Goal: Navigation & Orientation: Find specific page/section

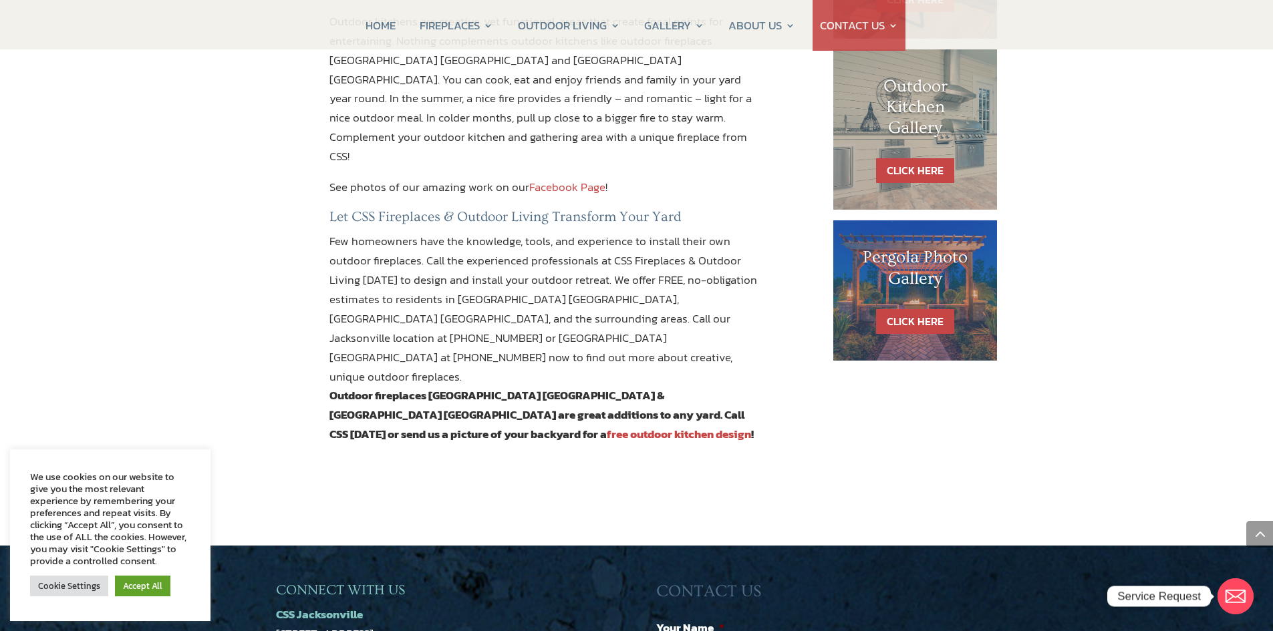
scroll to position [1154, 0]
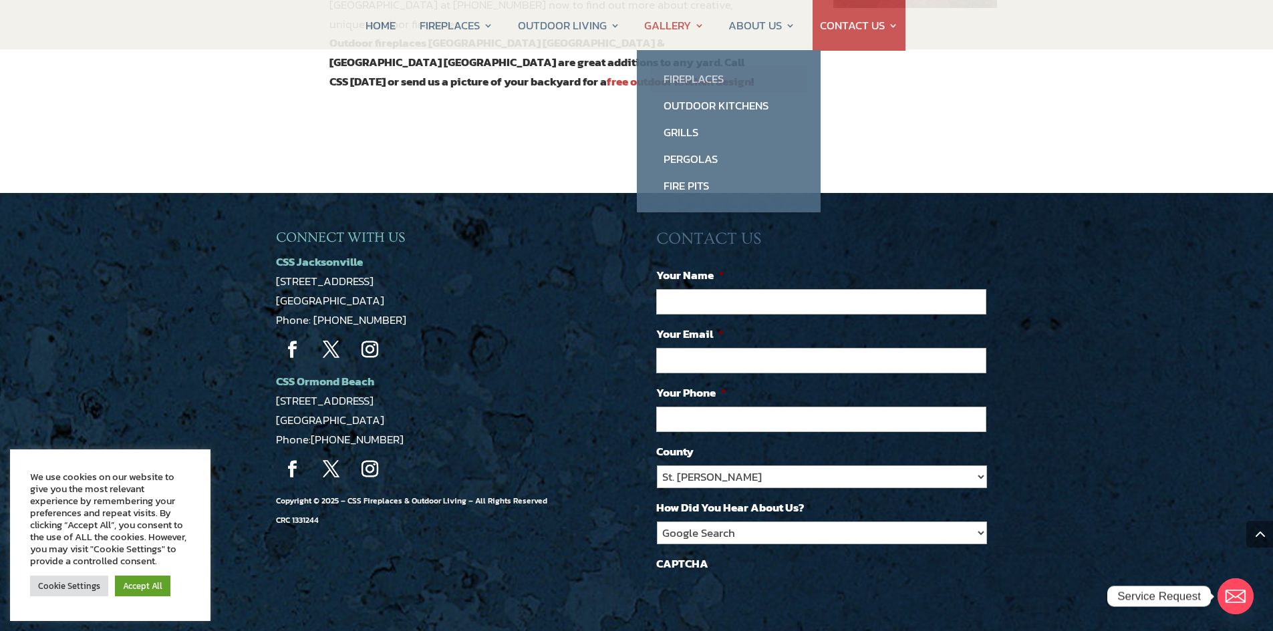
click at [679, 79] on link "Fireplaces" at bounding box center [728, 78] width 157 height 27
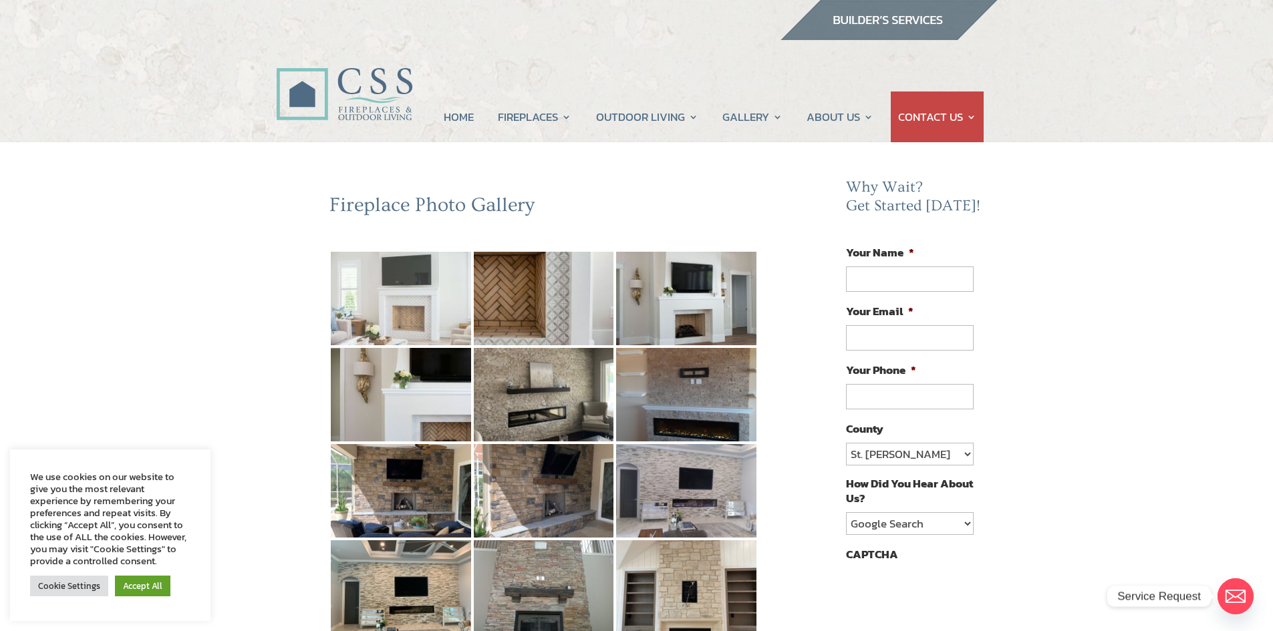
click at [408, 313] on img at bounding box center [401, 299] width 140 height 94
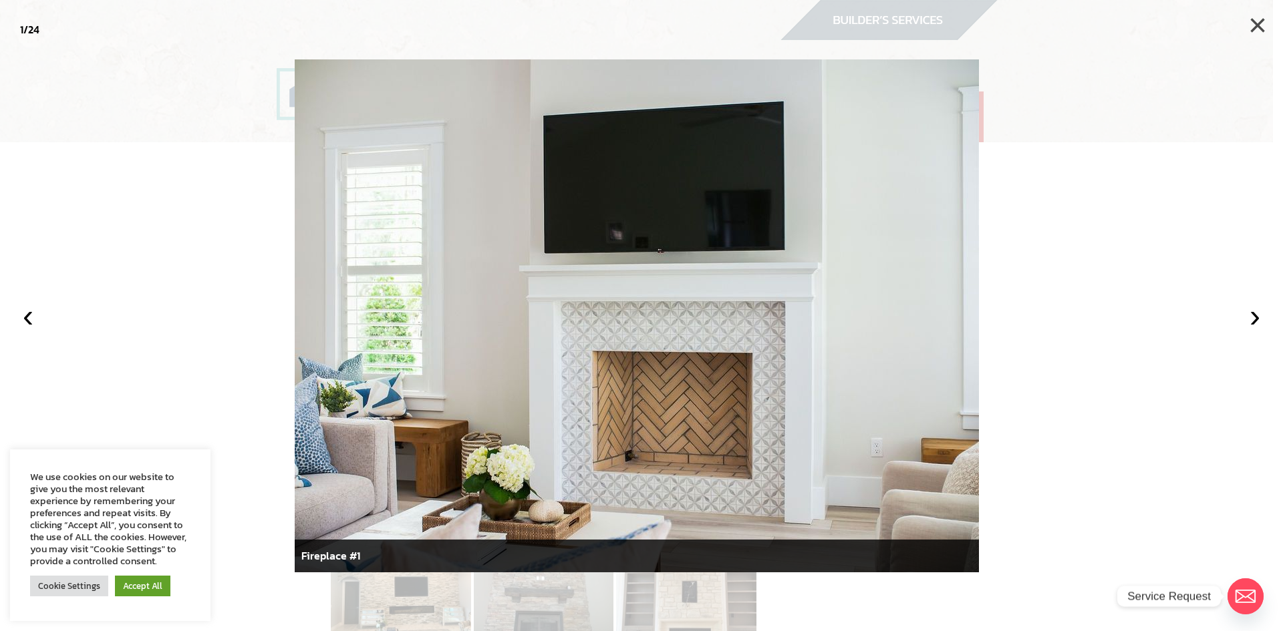
click at [1255, 27] on button "×" at bounding box center [1257, 25] width 29 height 29
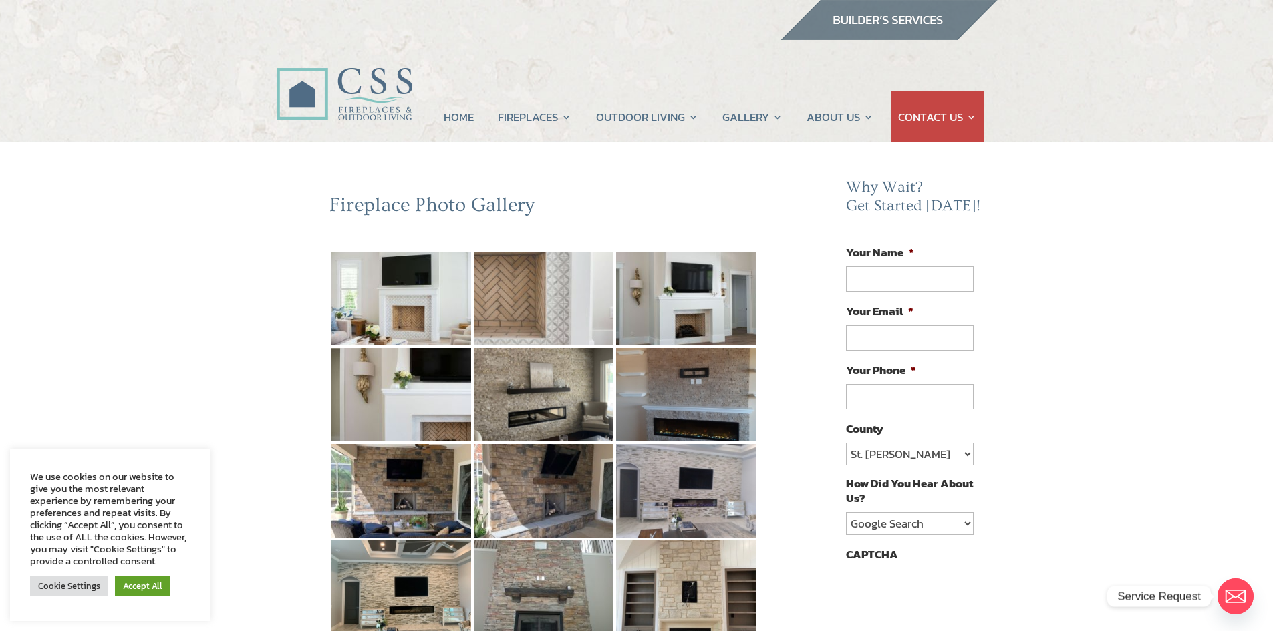
click at [545, 295] on img at bounding box center [544, 299] width 140 height 94
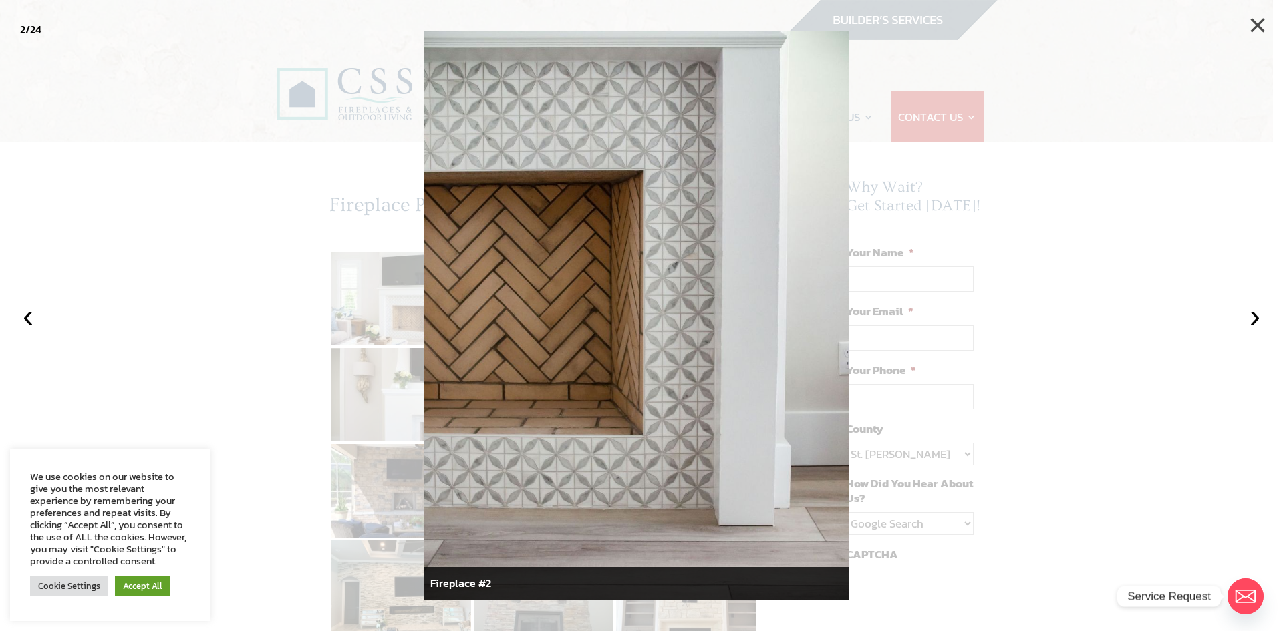
click at [1258, 29] on button "×" at bounding box center [1257, 25] width 29 height 29
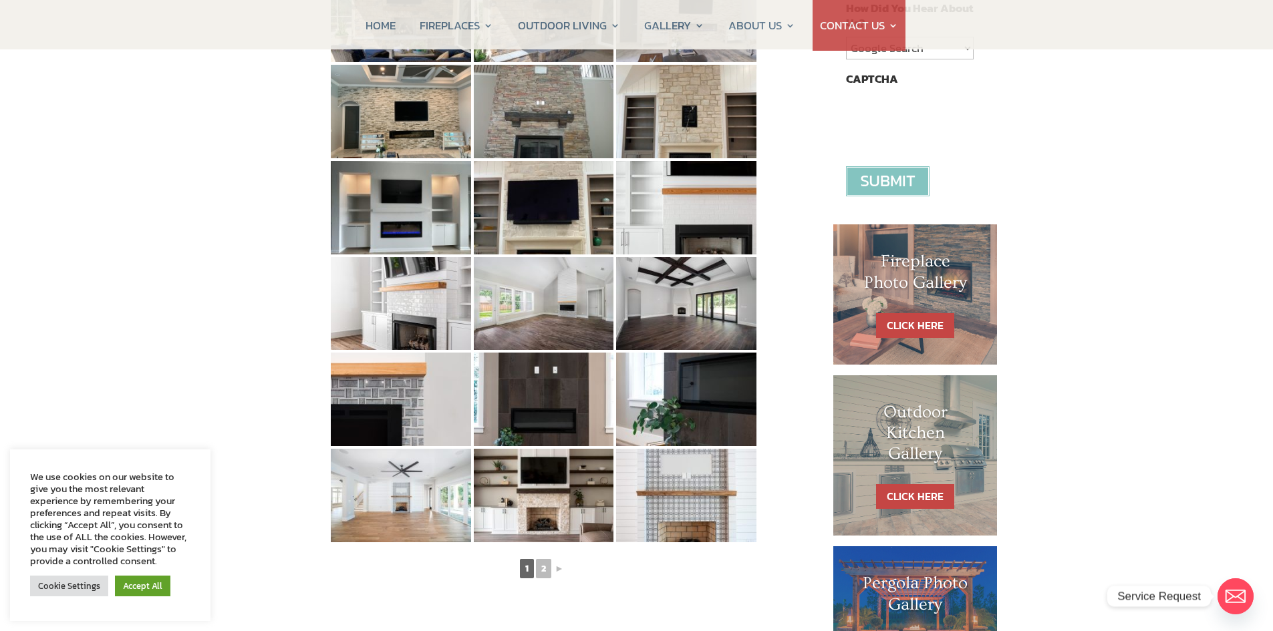
scroll to position [534, 0]
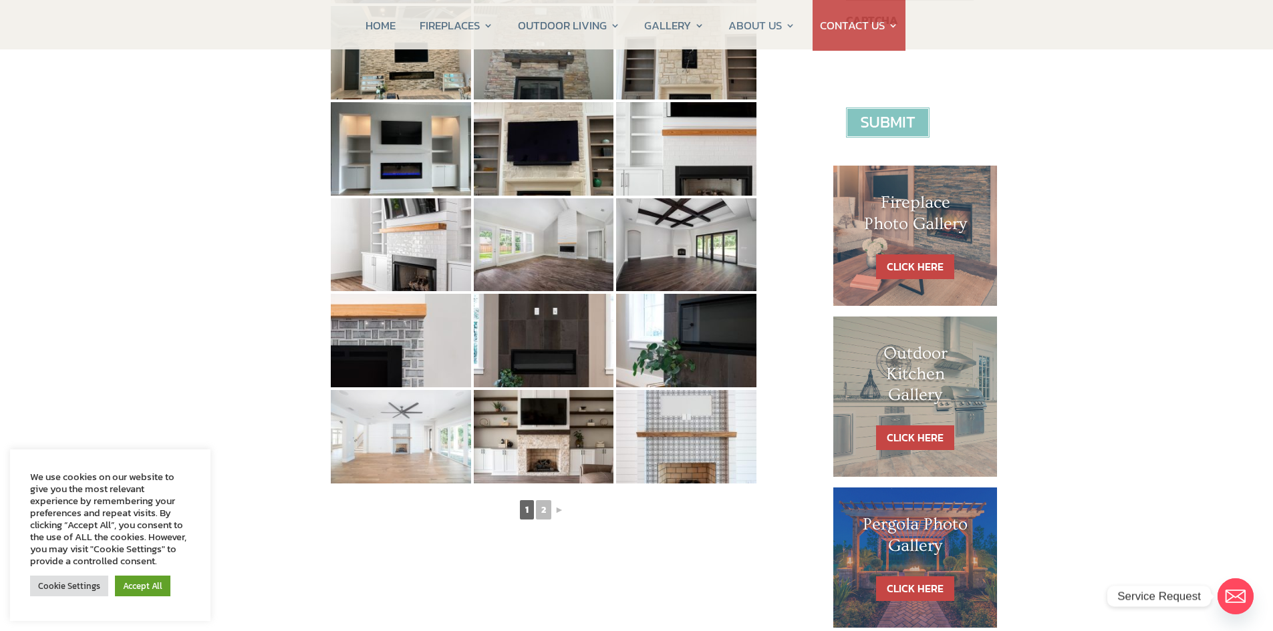
click at [387, 430] on img at bounding box center [401, 437] width 140 height 94
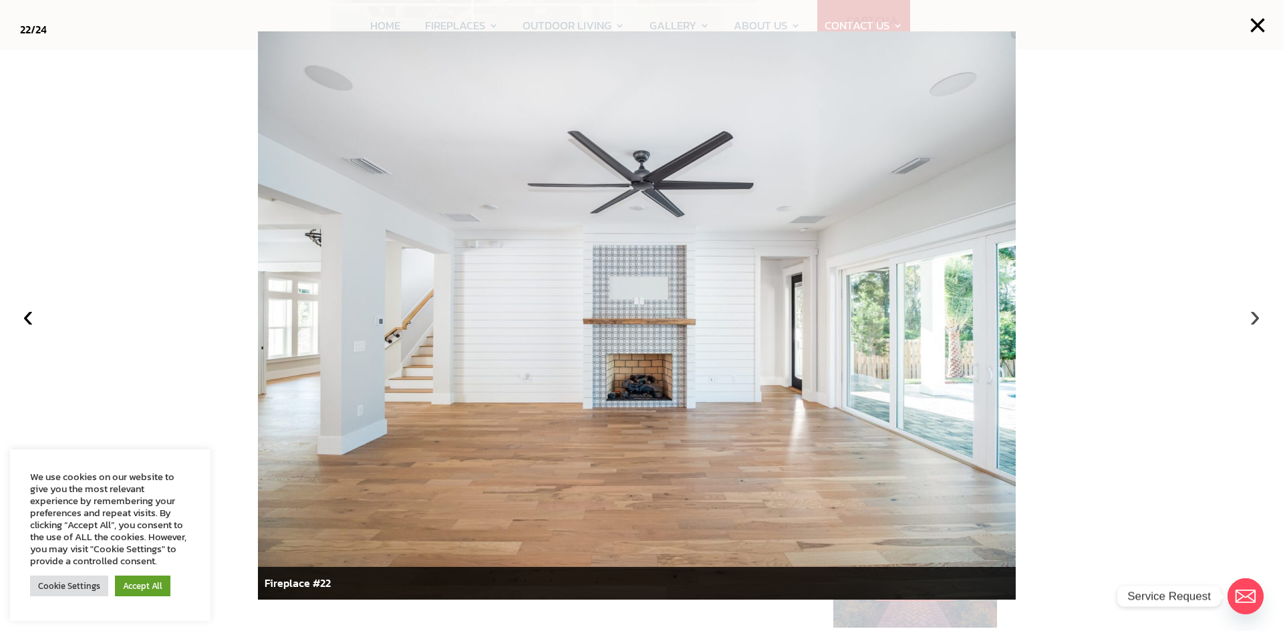
click at [1251, 321] on button "›" at bounding box center [1254, 315] width 29 height 29
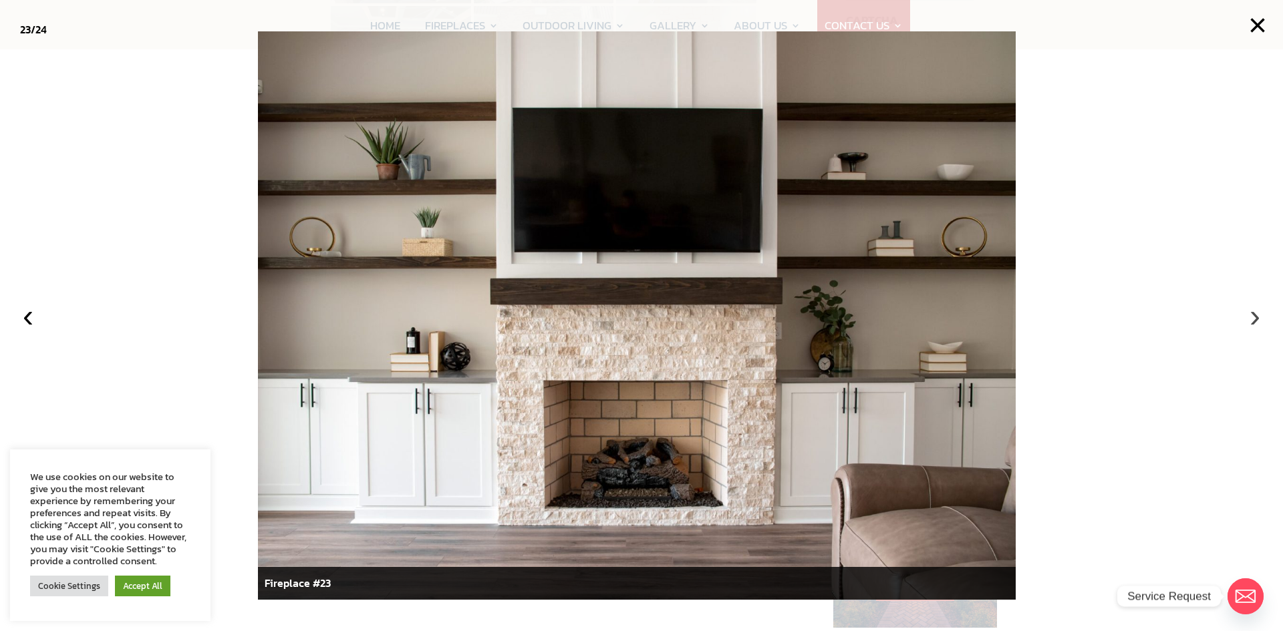
click at [1251, 318] on button "›" at bounding box center [1254, 315] width 29 height 29
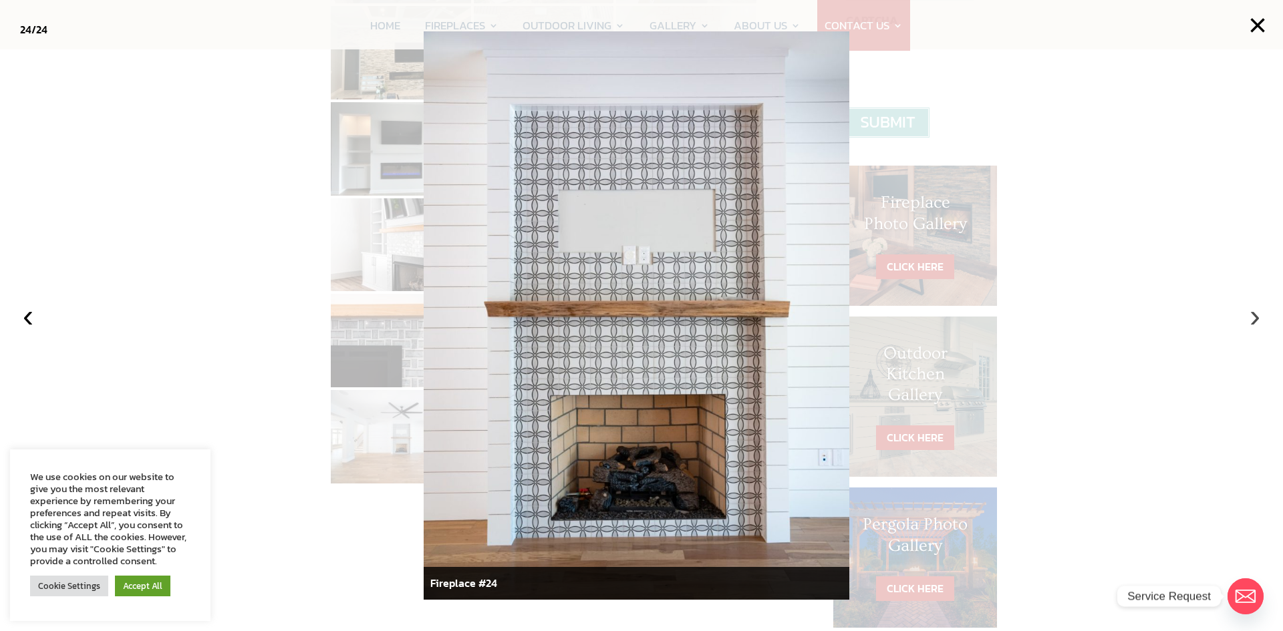
click at [1251, 317] on button "›" at bounding box center [1254, 315] width 29 height 29
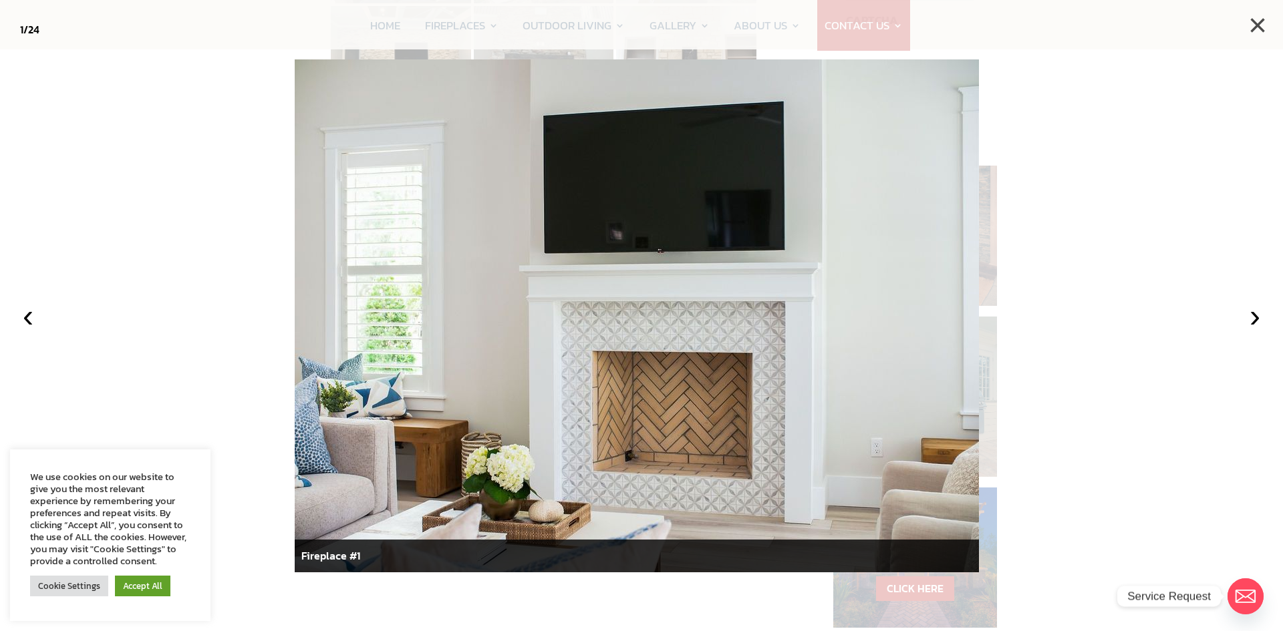
click at [1255, 31] on button "×" at bounding box center [1257, 25] width 29 height 29
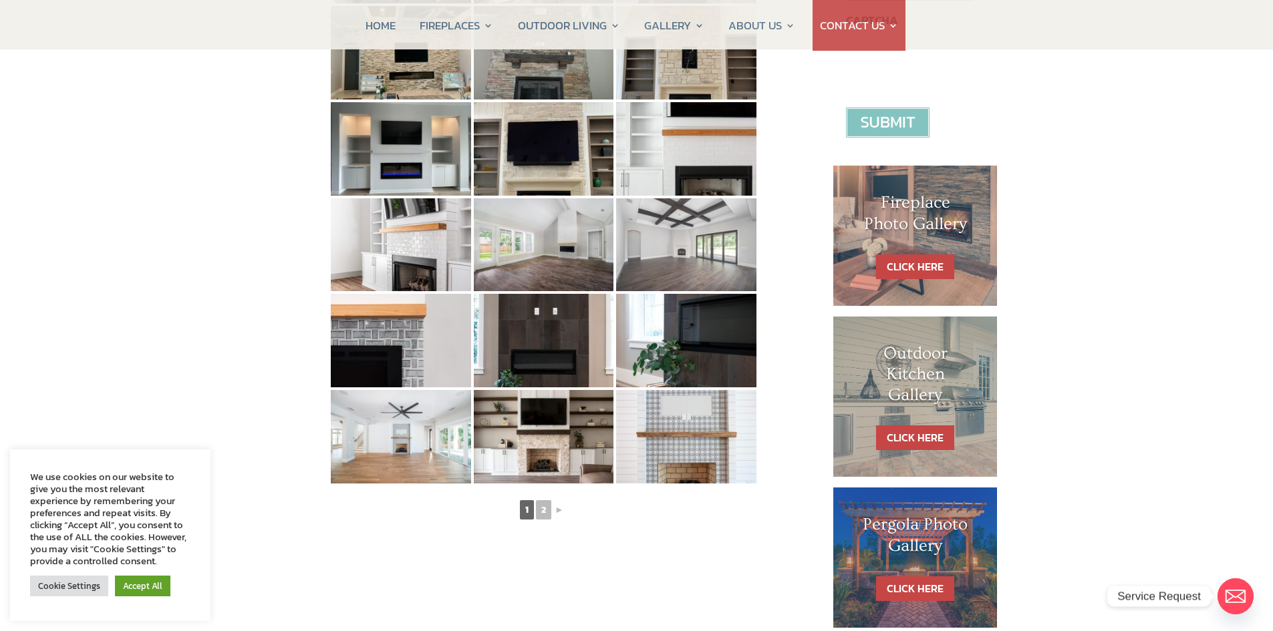
click at [652, 231] on img at bounding box center [686, 245] width 140 height 94
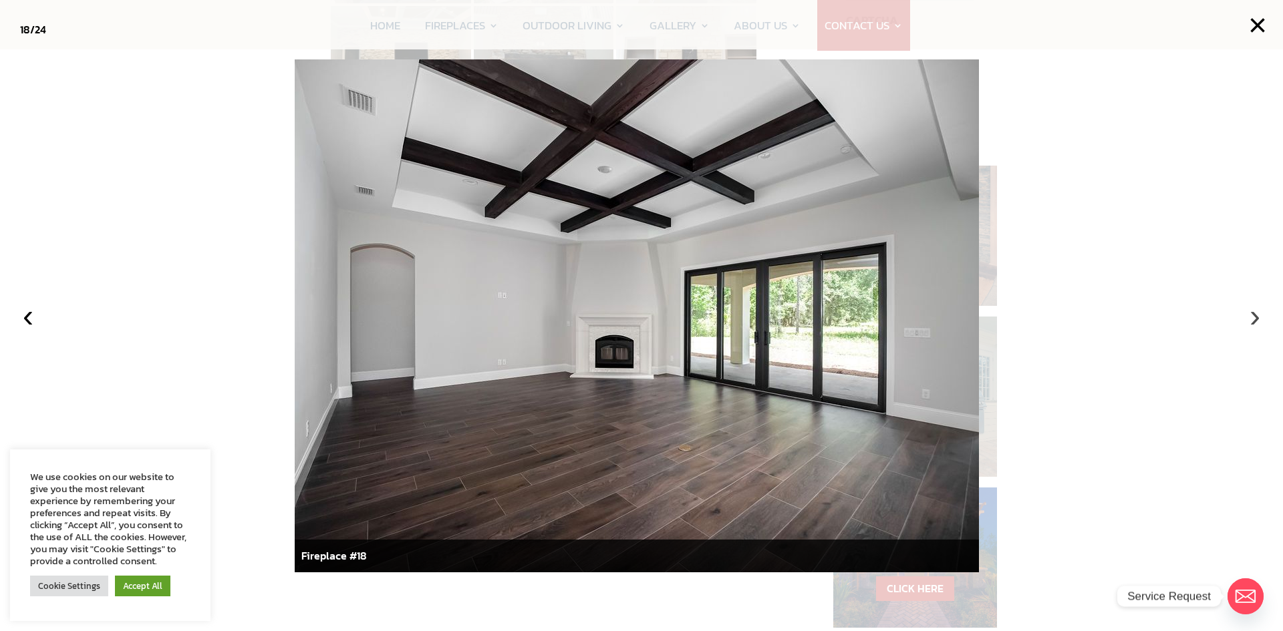
click at [1250, 317] on button "›" at bounding box center [1254, 315] width 29 height 29
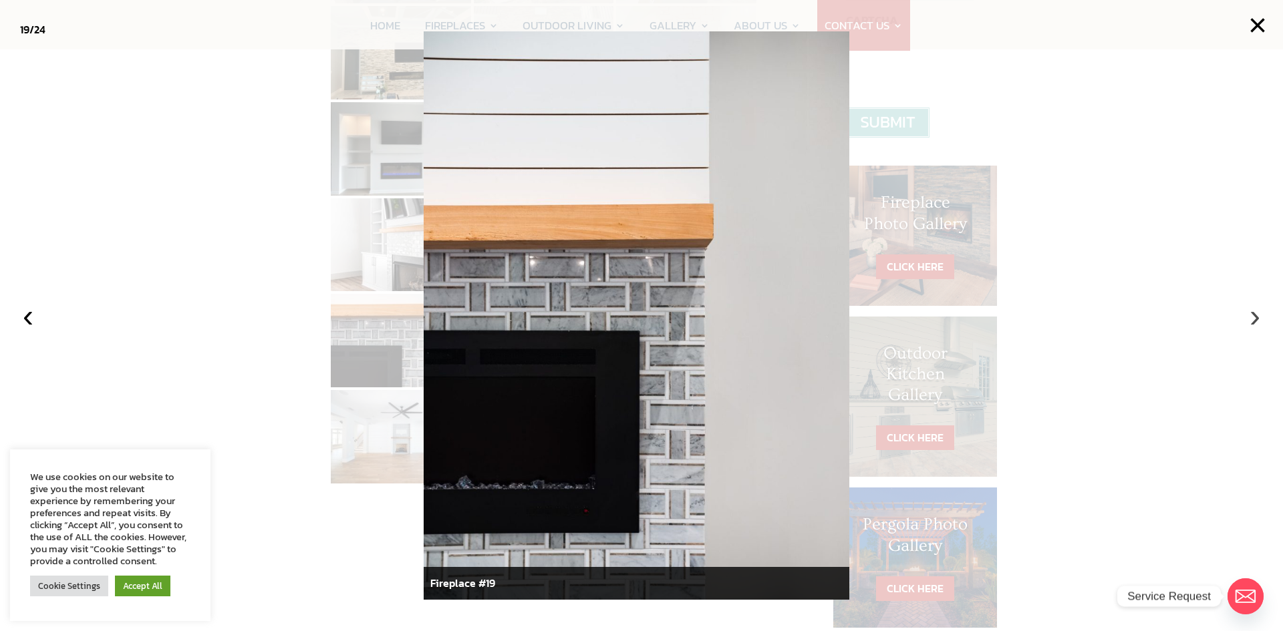
click at [1257, 311] on button "›" at bounding box center [1254, 315] width 29 height 29
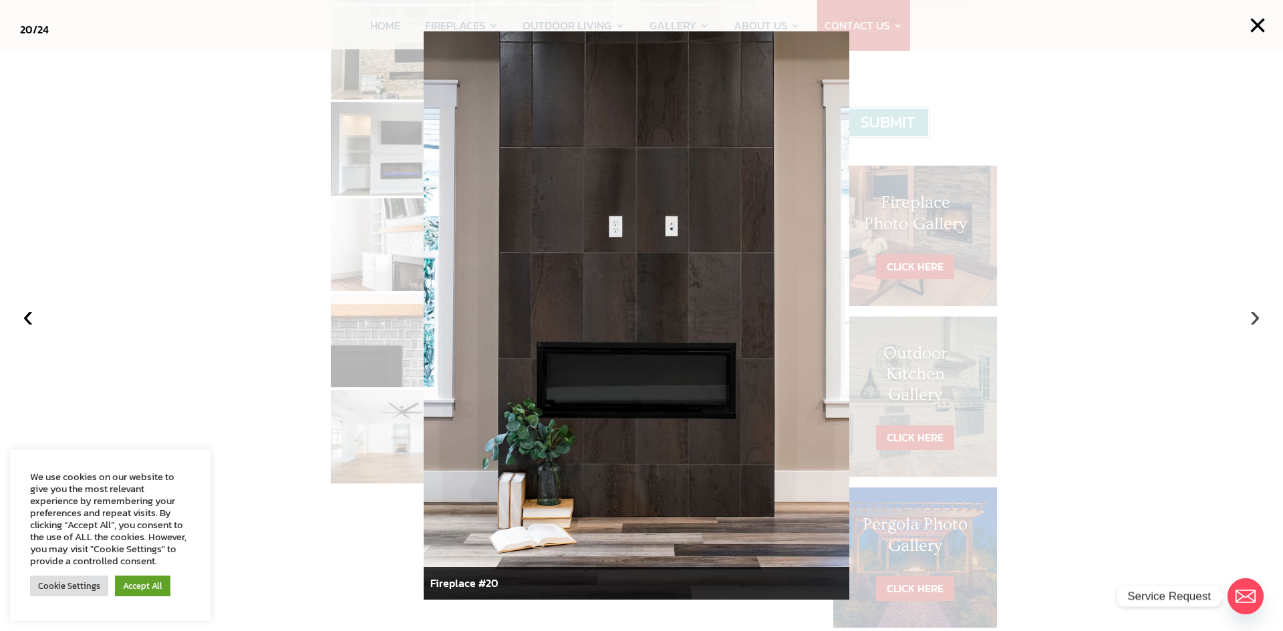
click at [1244, 313] on button "›" at bounding box center [1254, 315] width 29 height 29
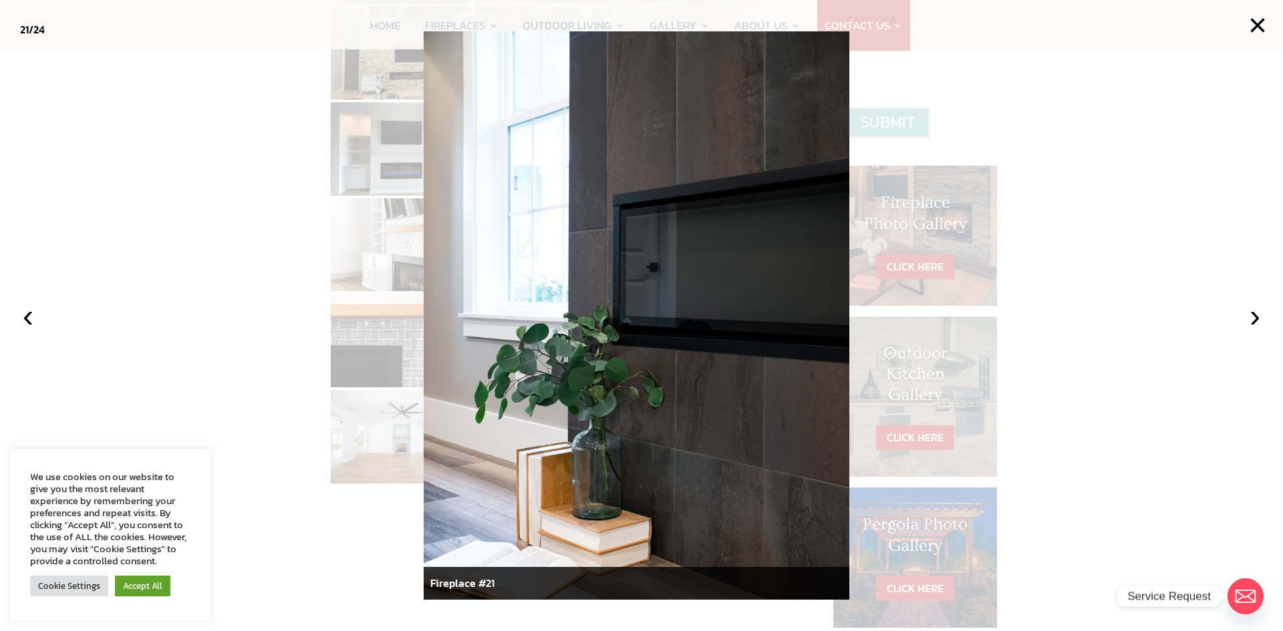
click at [923, 519] on div at bounding box center [641, 315] width 1283 height 631
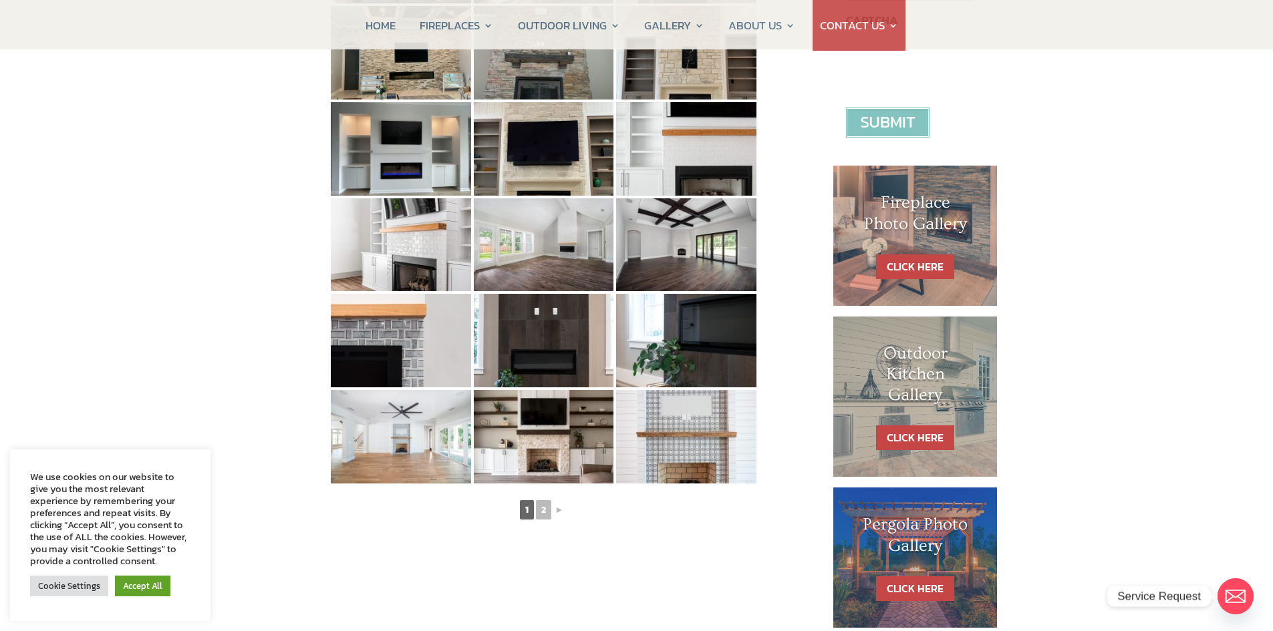
click at [922, 540] on h1 "Pergola Photo Gallery" at bounding box center [915, 538] width 111 height 48
click at [918, 585] on link "CLICK HERE" at bounding box center [915, 589] width 78 height 25
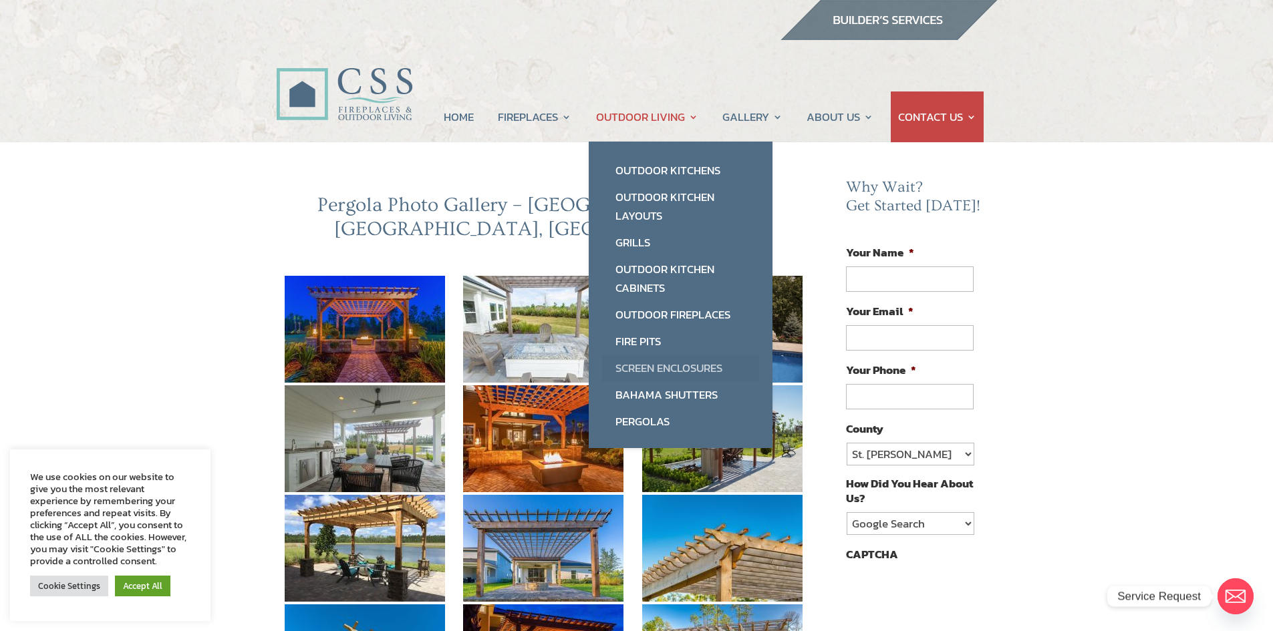
click at [644, 366] on link "Screen Enclosures" at bounding box center [680, 368] width 157 height 27
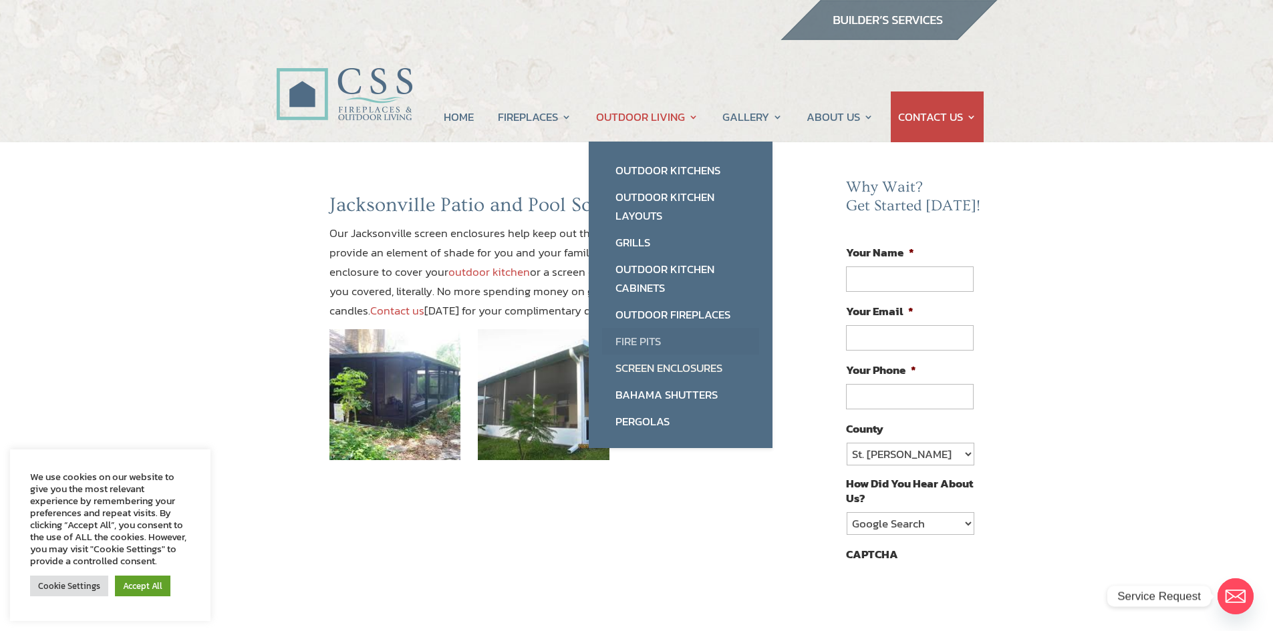
click at [630, 338] on link "Fire Pits" at bounding box center [680, 341] width 157 height 27
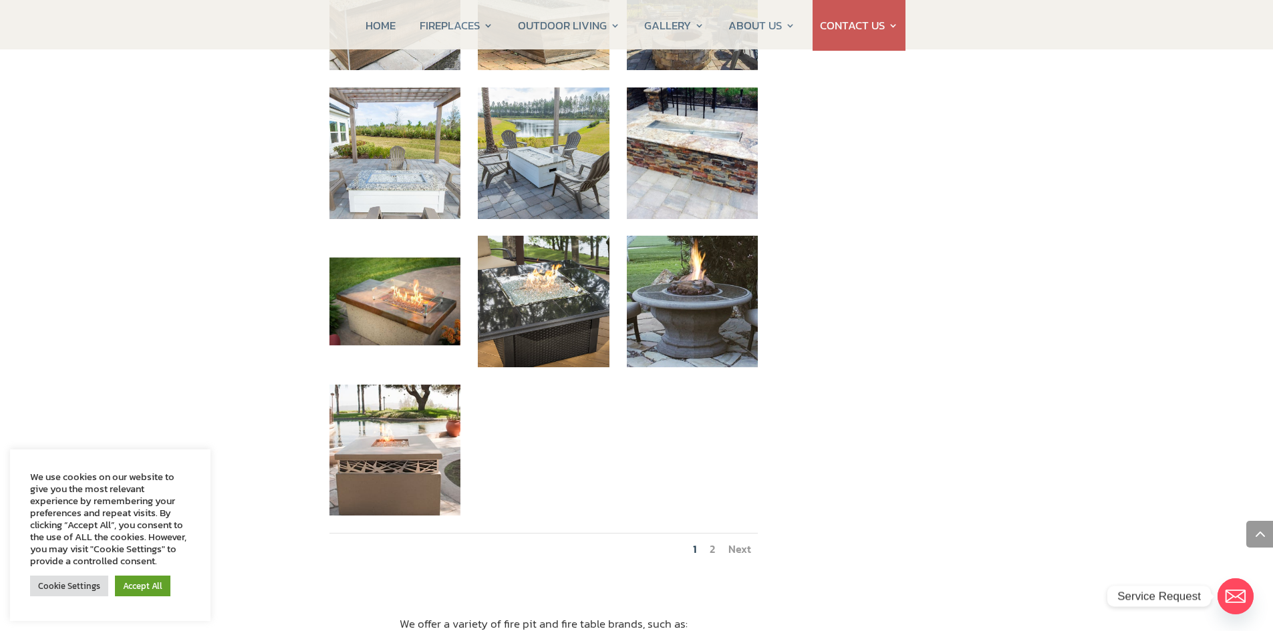
scroll to position [1336, 0]
click at [739, 540] on link "Next" at bounding box center [739, 548] width 23 height 16
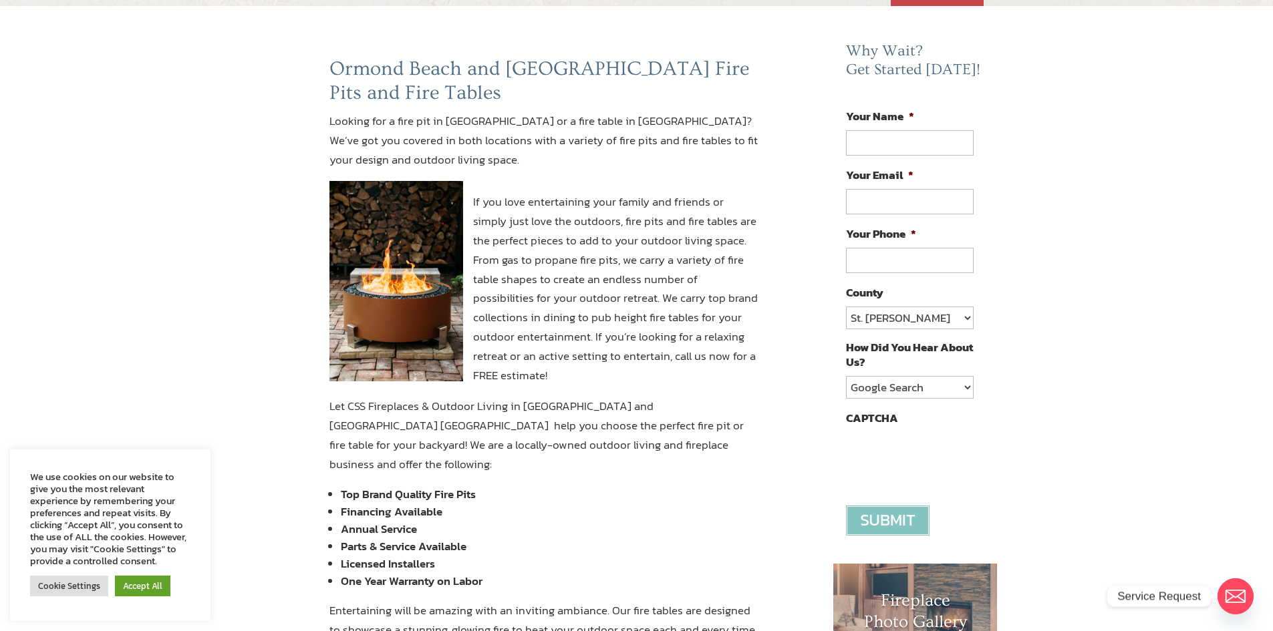
scroll to position [0, 0]
